Goal: Information Seeking & Learning: Compare options

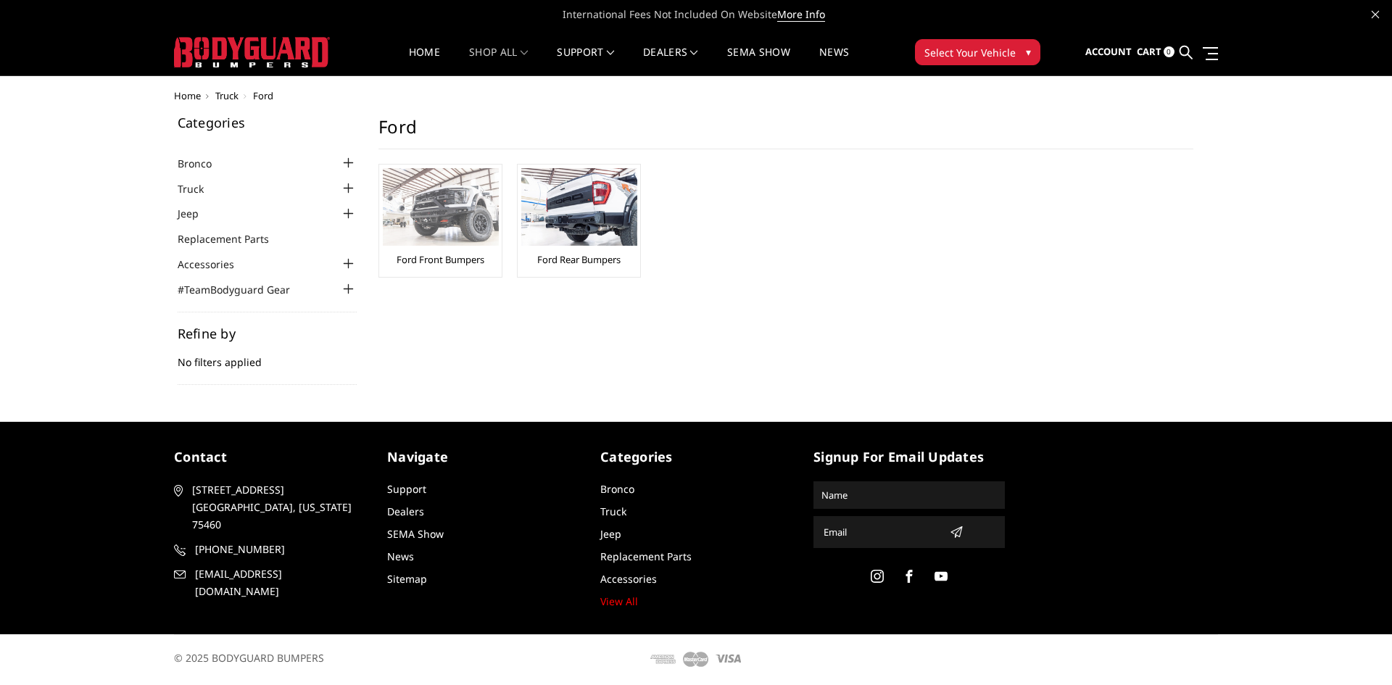
click at [446, 216] on img at bounding box center [441, 207] width 116 height 78
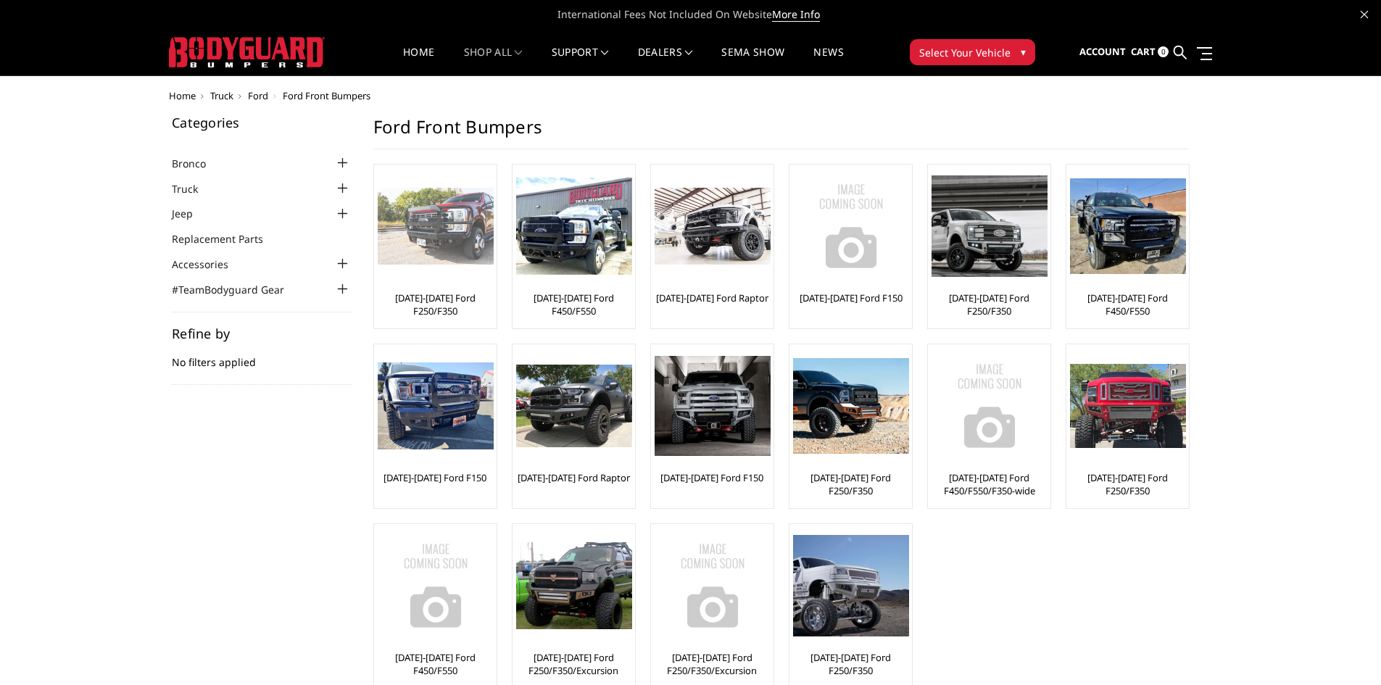
click at [396, 228] on img at bounding box center [436, 227] width 116 height 78
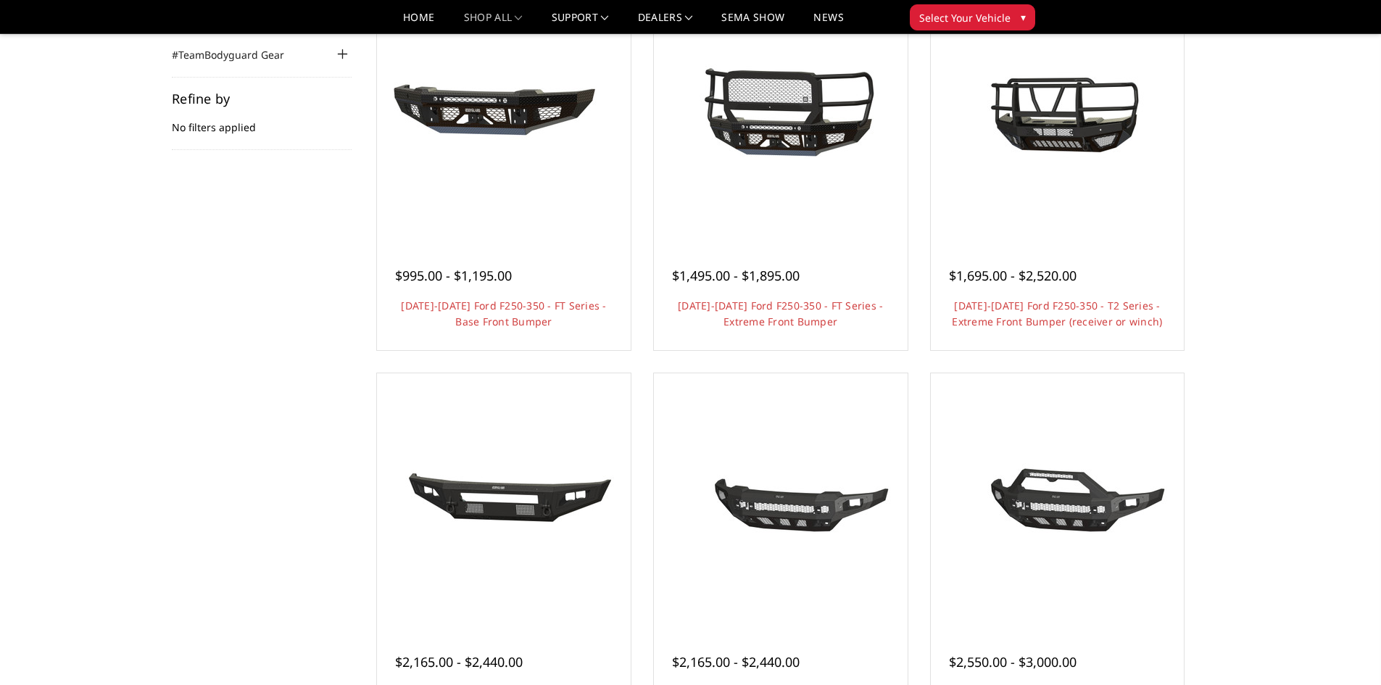
scroll to position [217, 0]
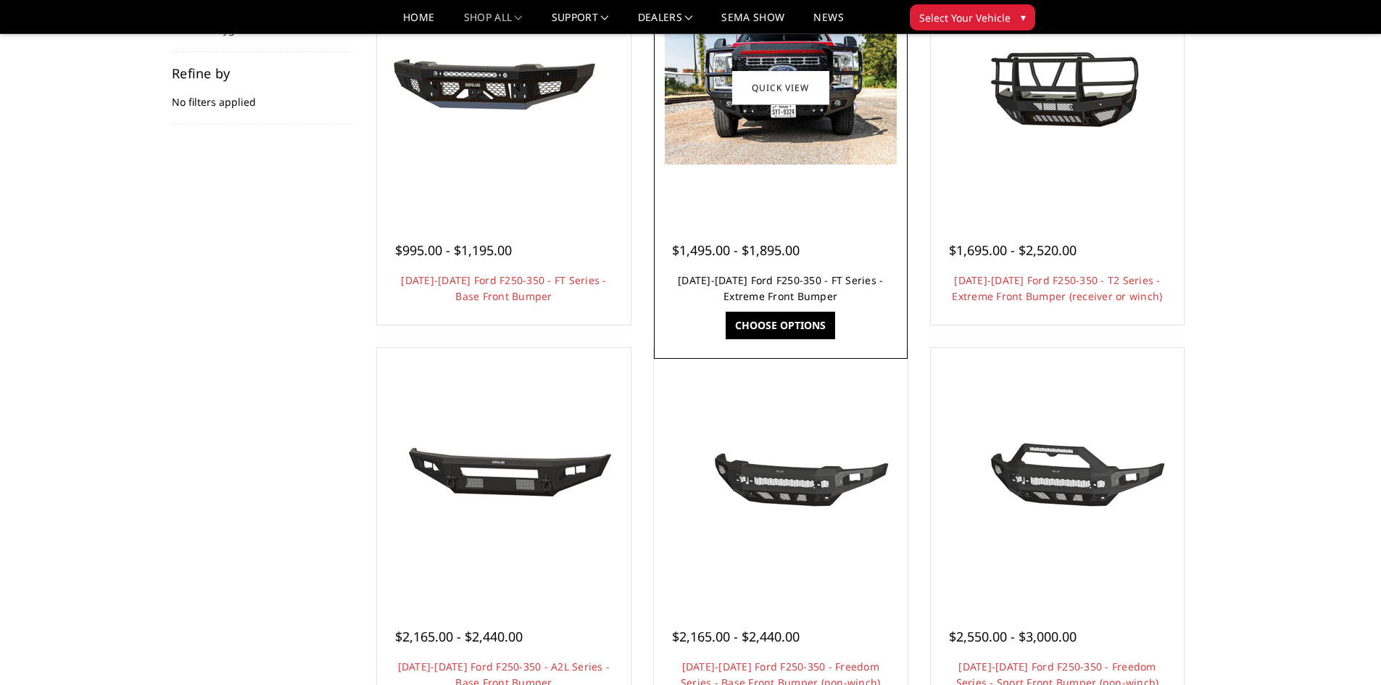
click at [785, 291] on link "[DATE]-[DATE] Ford F250-350 - FT Series - Extreme Front Bumper" at bounding box center [780, 288] width 205 height 30
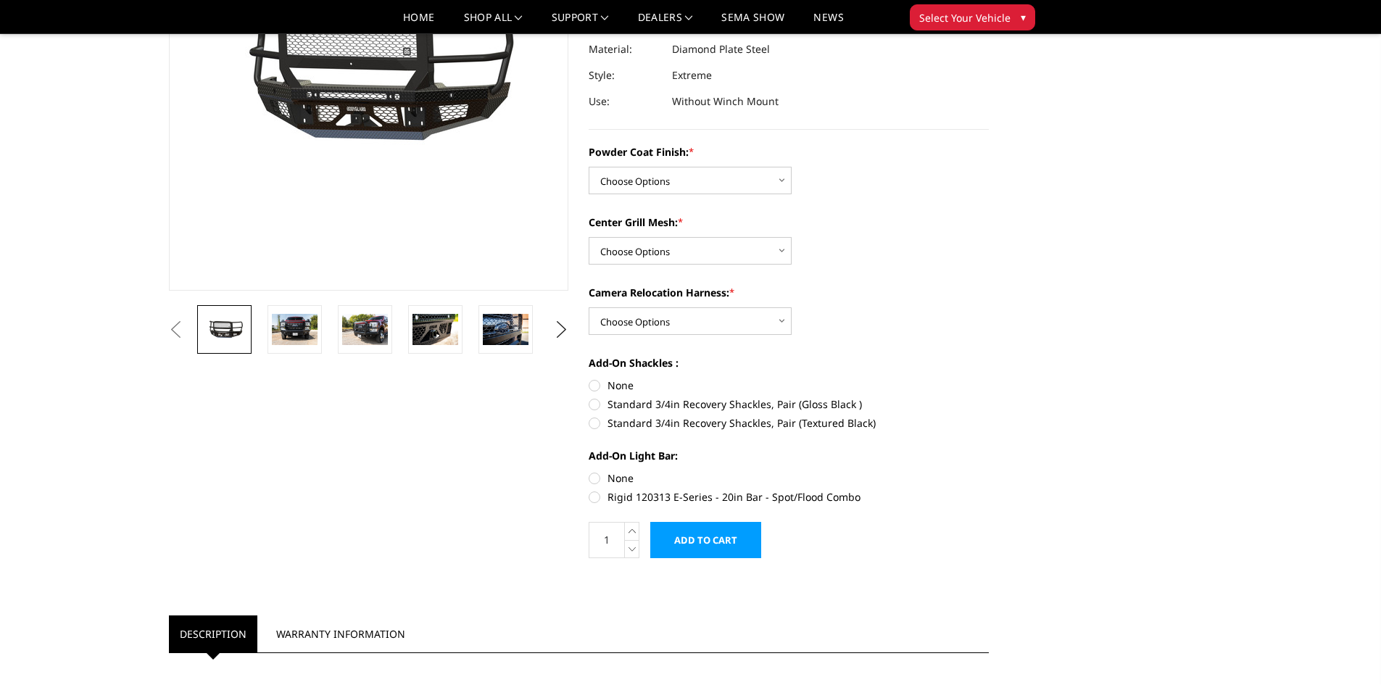
scroll to position [290, 0]
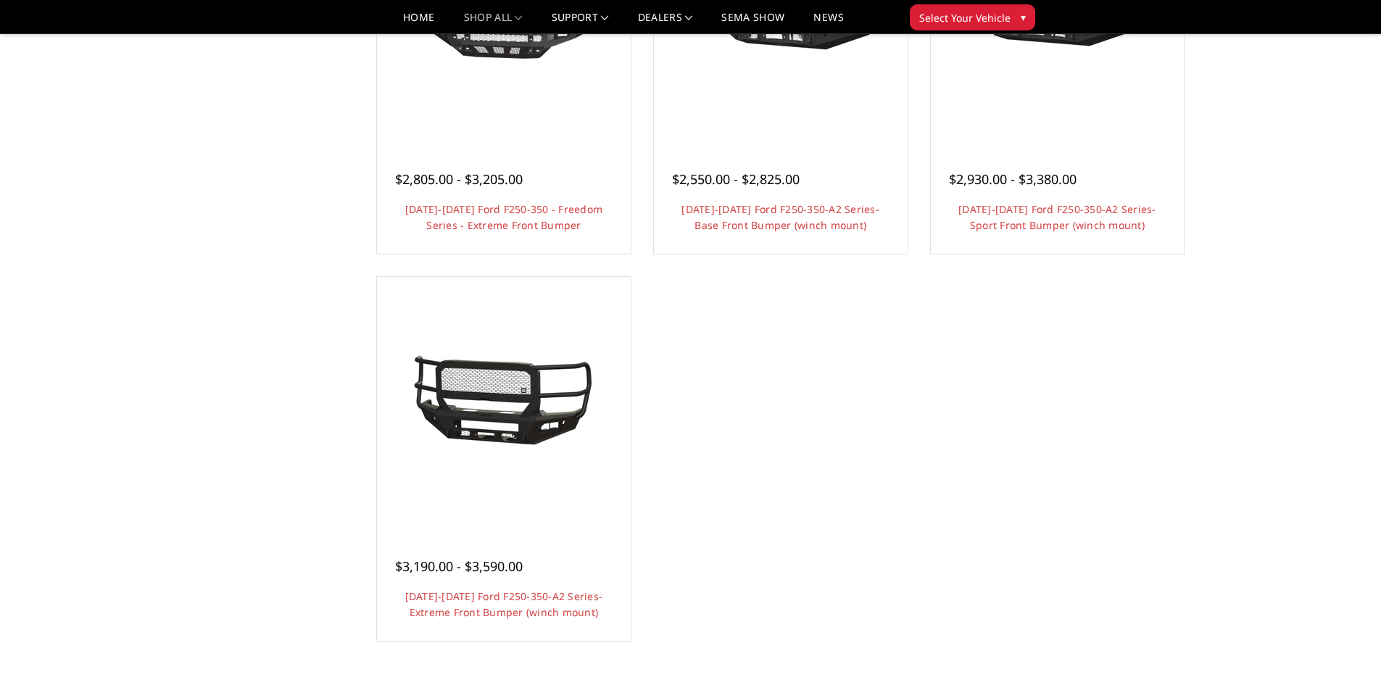
scroll to position [1087, 0]
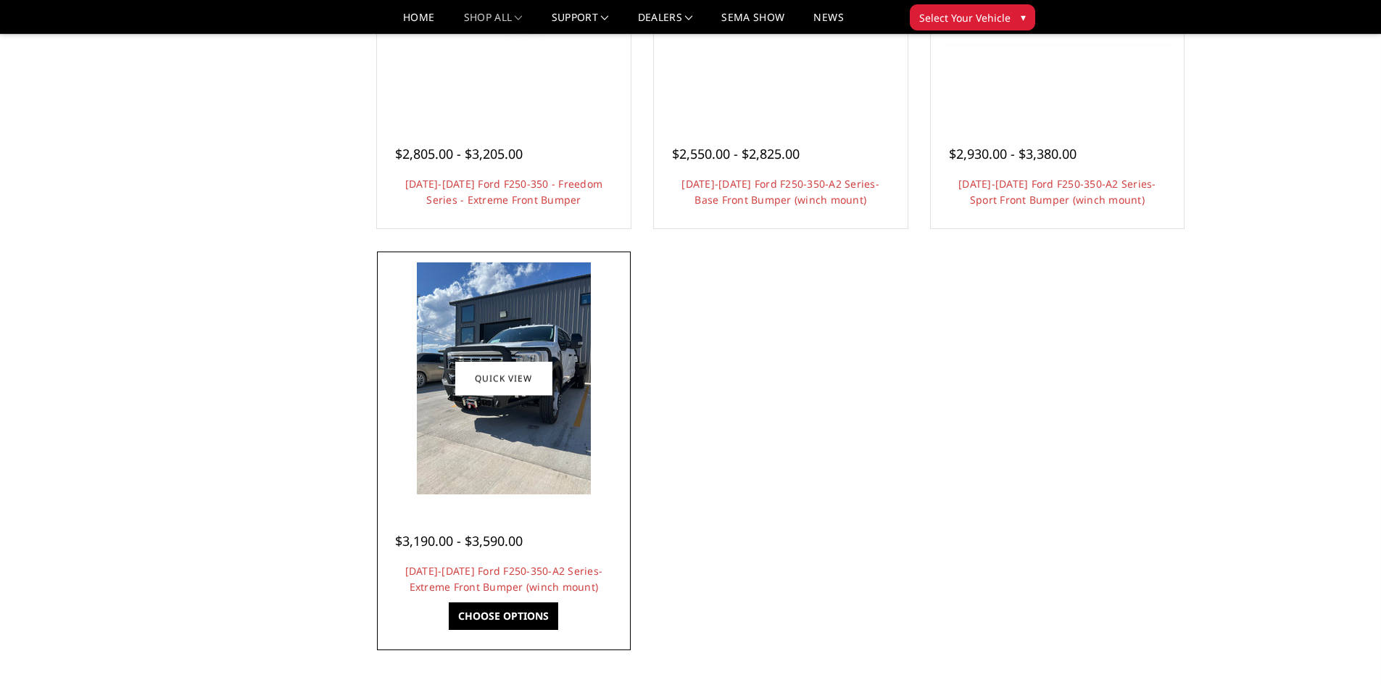
click at [562, 461] on img at bounding box center [504, 378] width 174 height 232
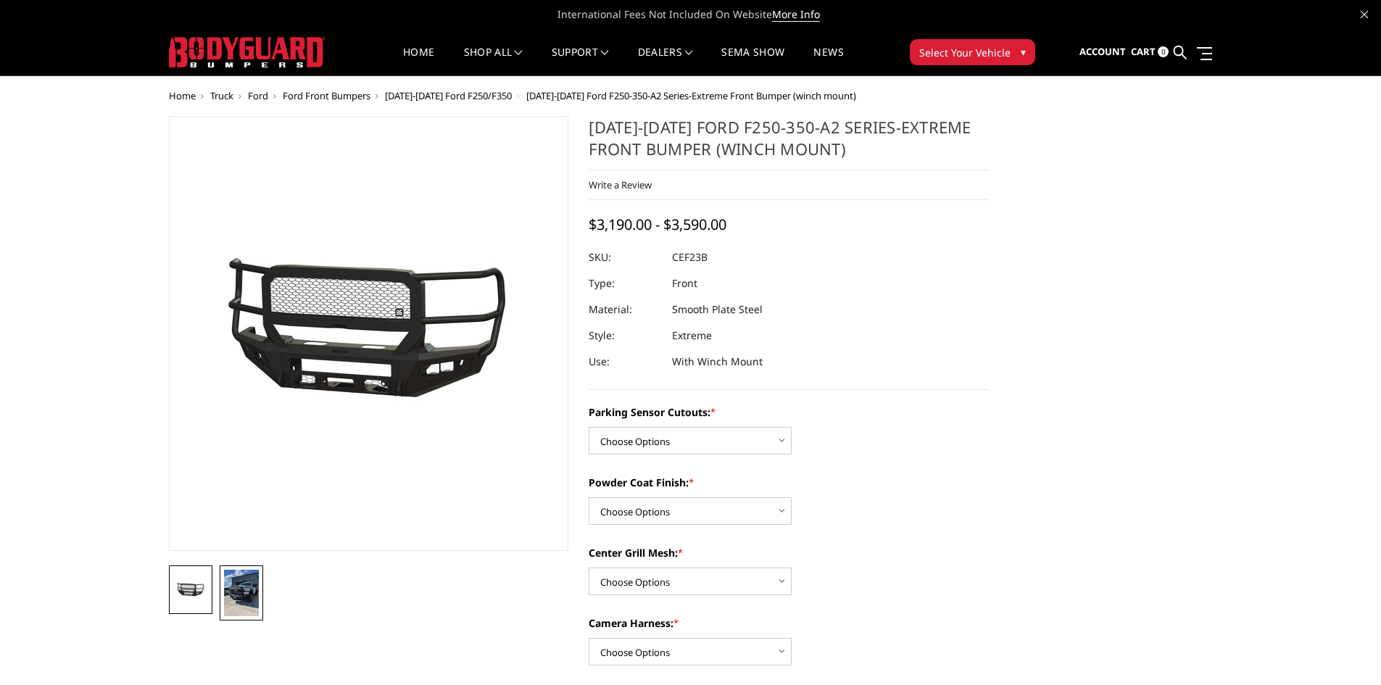
click at [246, 590] on img at bounding box center [241, 593] width 35 height 46
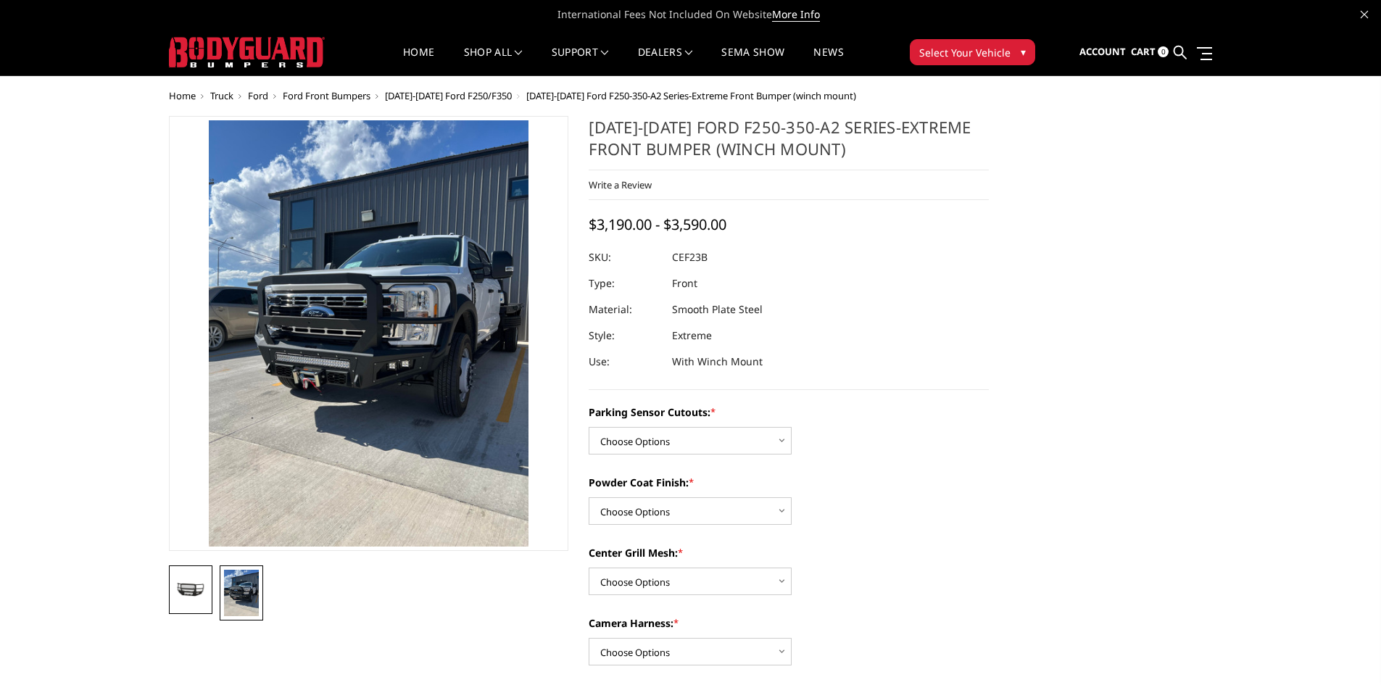
click at [198, 581] on link at bounding box center [190, 589] width 43 height 49
